Goal: Information Seeking & Learning: Learn about a topic

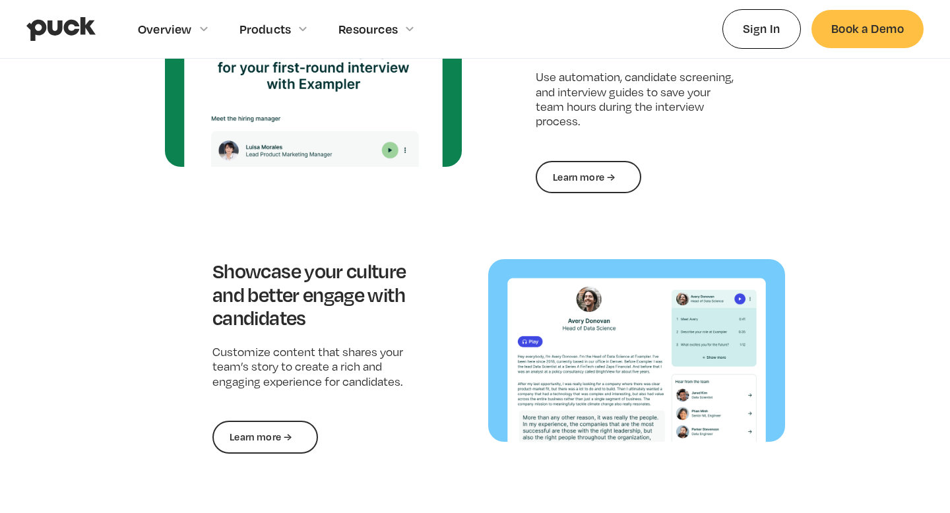
scroll to position [2279, 0]
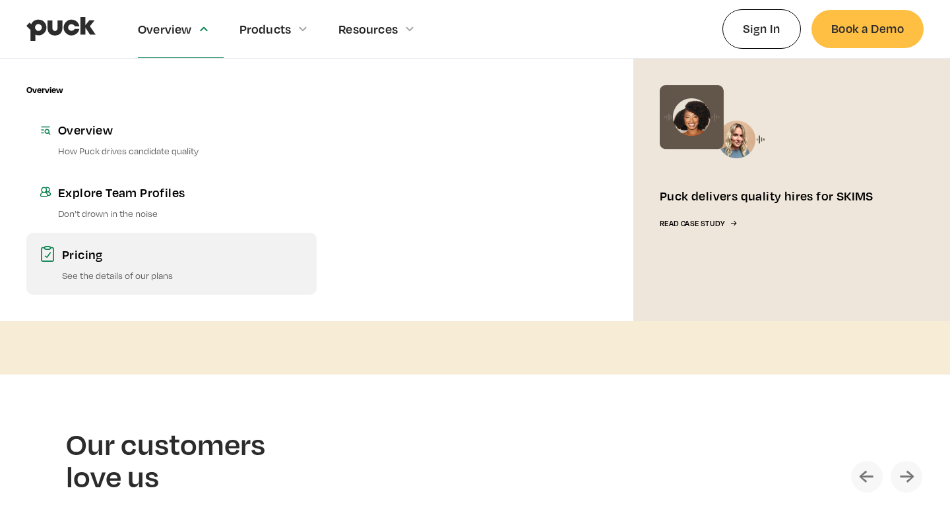
click at [148, 248] on div "Pricing" at bounding box center [182, 254] width 241 height 16
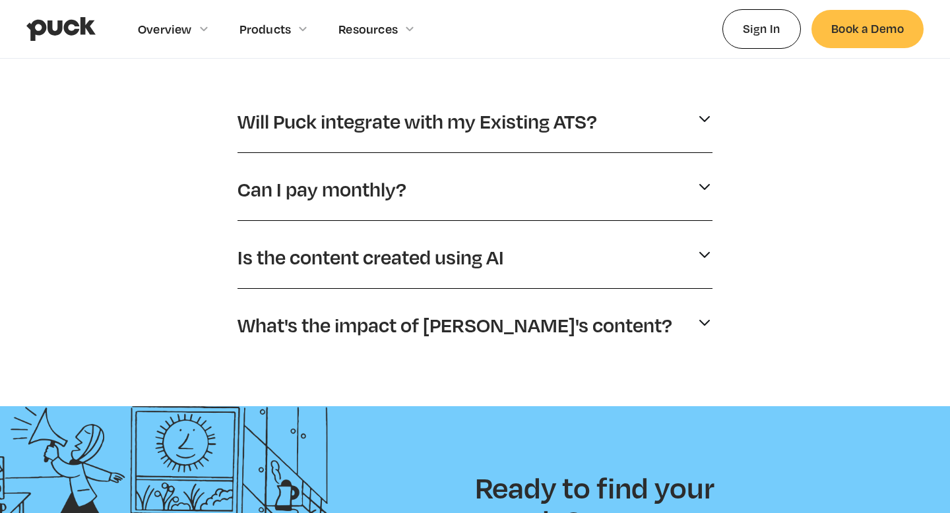
scroll to position [676, 0]
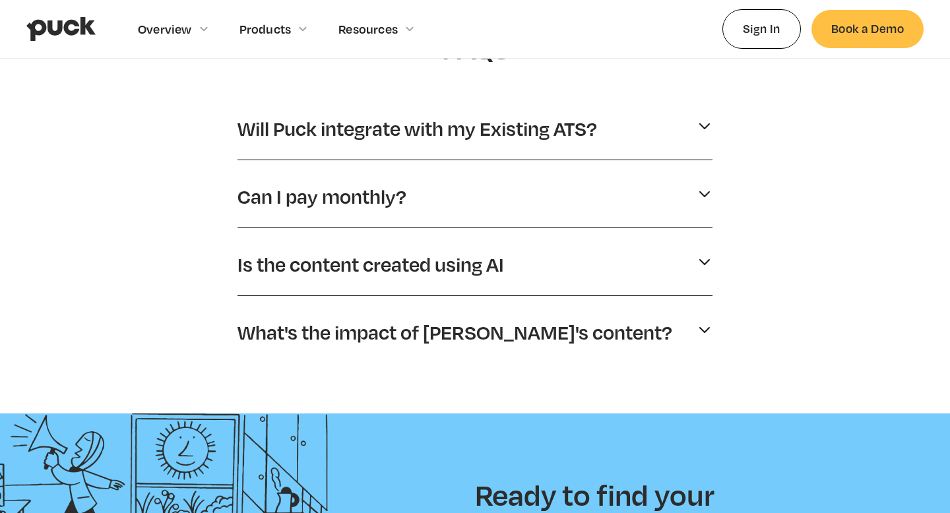
click at [328, 327] on p "What's the impact of [PERSON_NAME]'s content?" at bounding box center [455, 332] width 435 height 25
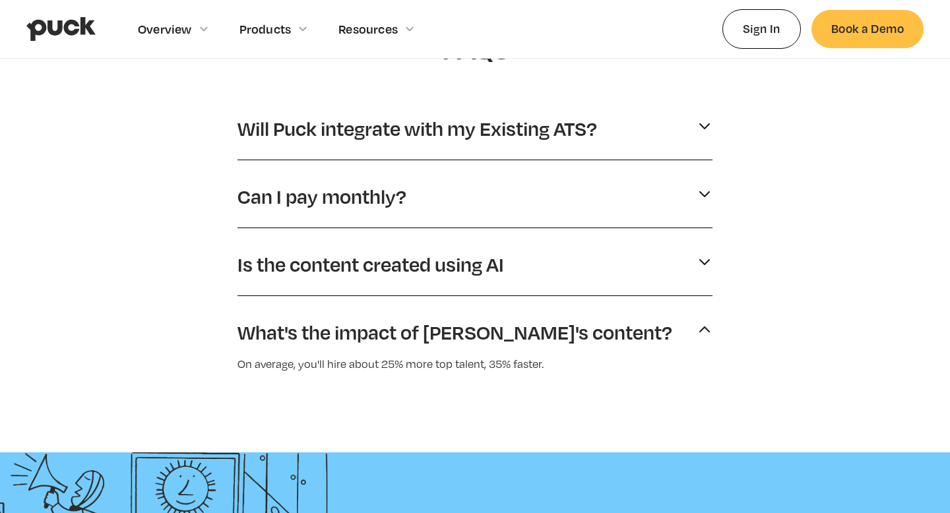
click at [346, 251] on div "Is the content created using AI" at bounding box center [475, 265] width 475 height 36
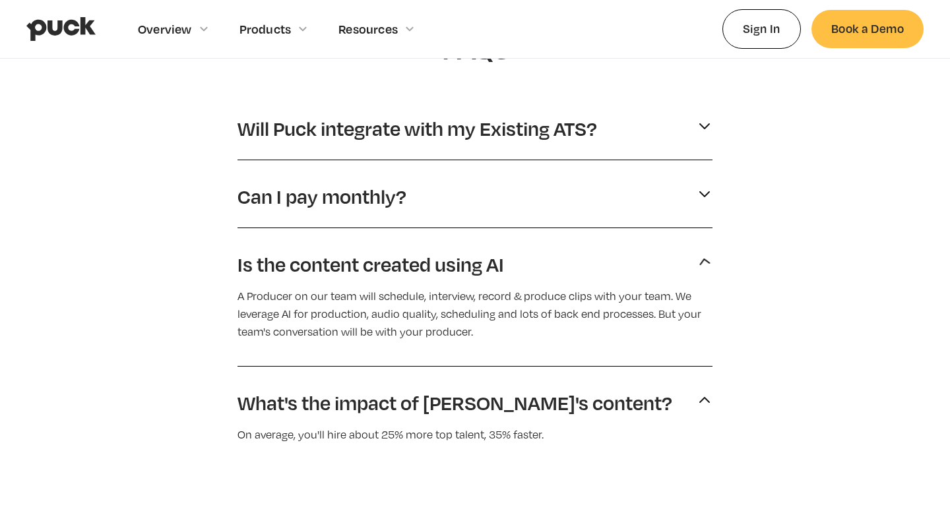
click at [346, 204] on p "Can I pay monthly?" at bounding box center [322, 196] width 169 height 25
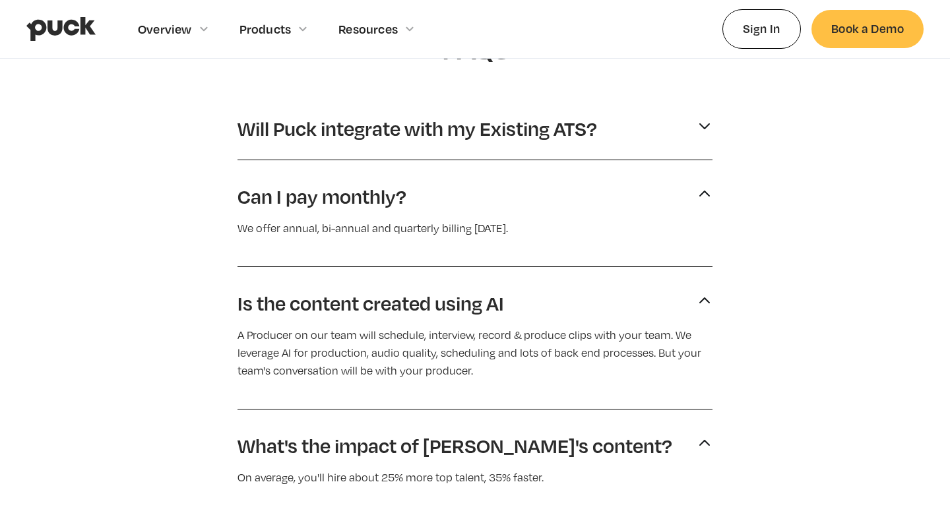
click at [357, 152] on div "Will Puck integrate with my Existing ATS? Yes. We integrate with many existing …" at bounding box center [475, 131] width 475 height 57
click at [348, 137] on p "Will Puck integrate with my Existing ATS?" at bounding box center [418, 128] width 360 height 25
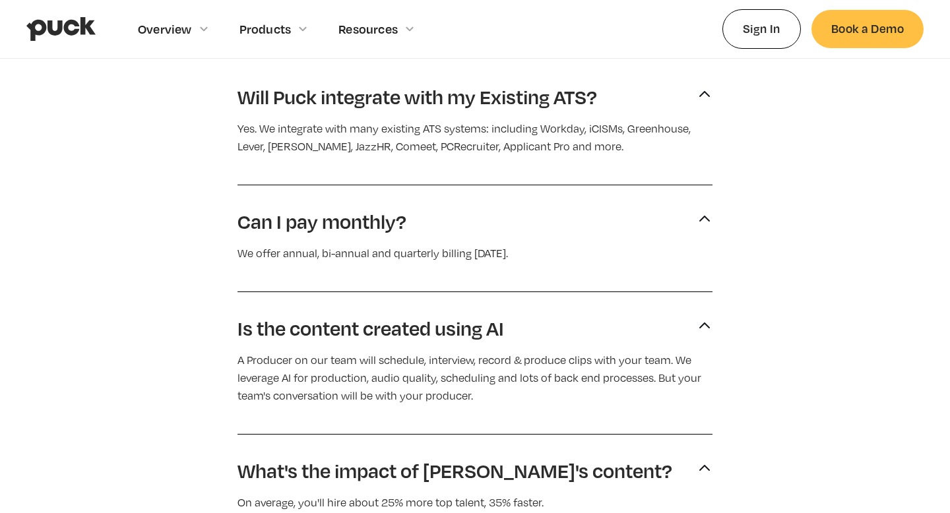
scroll to position [722, 0]
